Goal: Task Accomplishment & Management: Complete application form

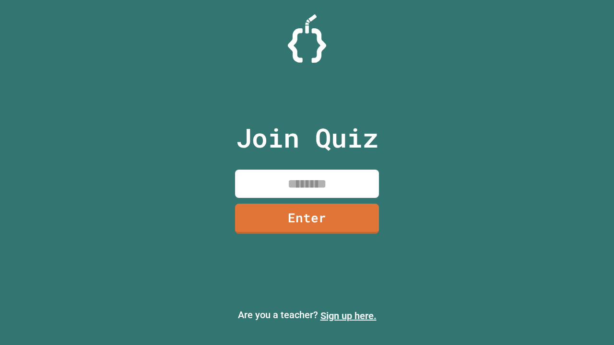
click at [348, 316] on link "Sign up here." at bounding box center [348, 316] width 56 height 12
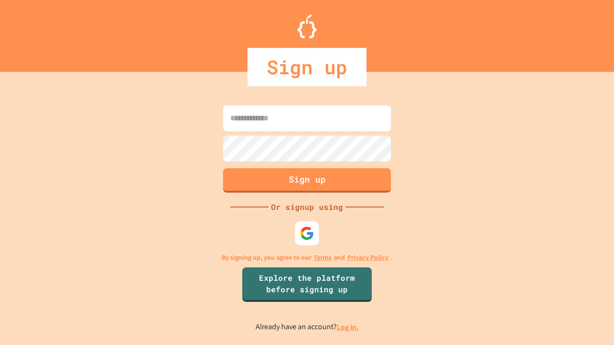
click at [348, 327] on link "Log in." at bounding box center [348, 327] width 22 height 10
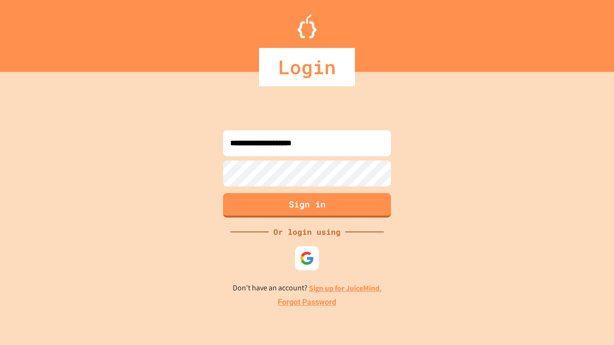
type input "**********"
